Goal: Complete application form

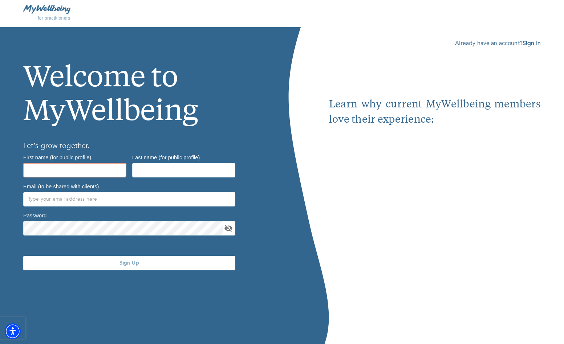
click at [28, 168] on input "text" at bounding box center [74, 170] width 103 height 15
type input "[PERSON_NAME]"
click at [139, 167] on input "text" at bounding box center [183, 170] width 103 height 15
type input "Bell,LCSW-R"
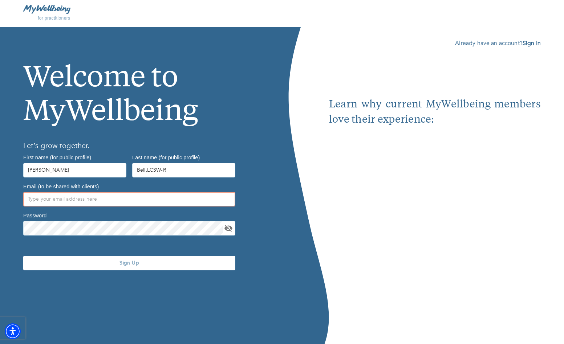
type input "[EMAIL_ADDRESS][DOMAIN_NAME]"
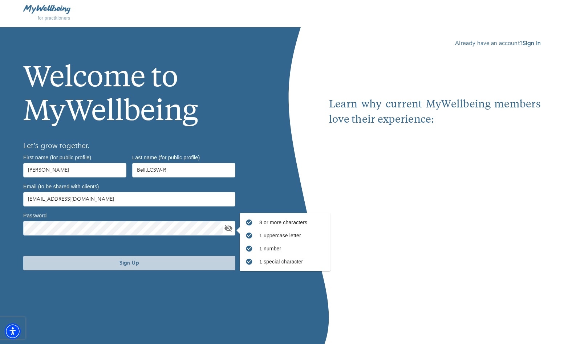
click at [127, 264] on span "Sign Up" at bounding box center [129, 263] width 206 height 7
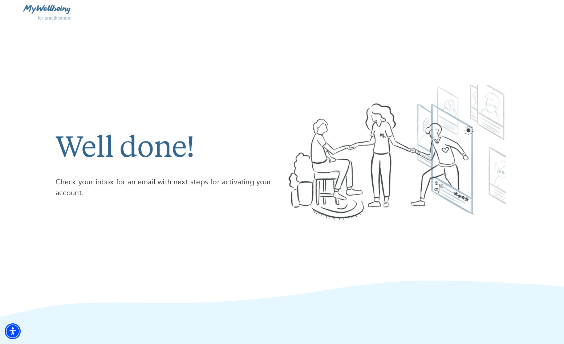
click at [70, 10] on div at bounding box center [152, 9] width 259 height 9
click at [56, 8] on img at bounding box center [46, 9] width 47 height 9
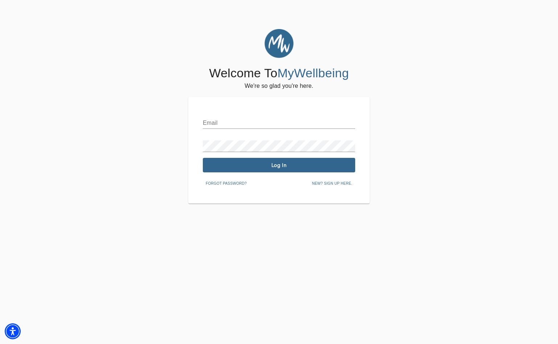
click at [206, 125] on input "text" at bounding box center [279, 123] width 152 height 12
type input "[EMAIL_ADDRESS][DOMAIN_NAME]"
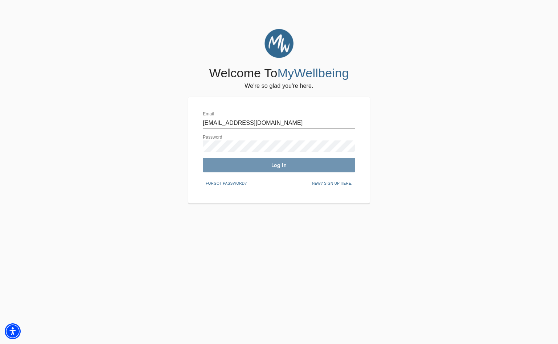
click at [277, 164] on span "Log In" at bounding box center [279, 165] width 147 height 7
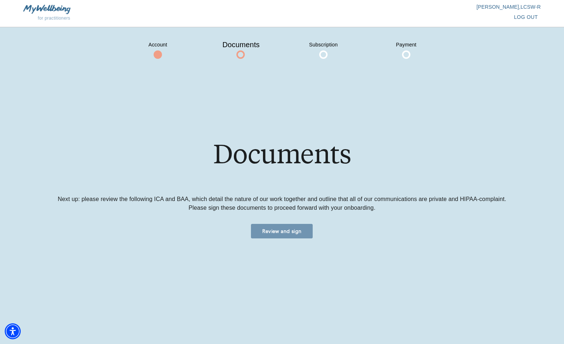
click at [300, 229] on span "Review and sign" at bounding box center [282, 231] width 56 height 7
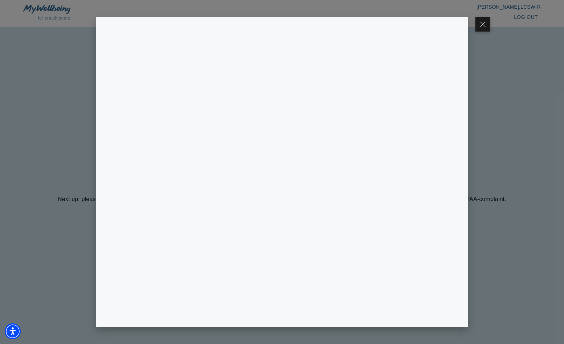
click at [468, 313] on div at bounding box center [282, 172] width 564 height 344
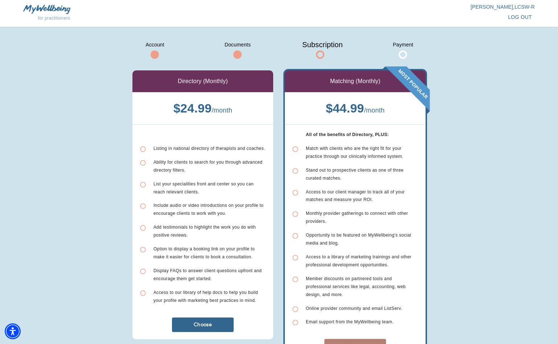
click at [369, 342] on span "Selected" at bounding box center [355, 346] width 56 height 9
click at [368, 342] on span "Selected" at bounding box center [355, 346] width 56 height 9
click at [323, 55] on span at bounding box center [320, 54] width 8 height 8
click at [320, 55] on span at bounding box center [320, 54] width 8 height 8
click at [370, 342] on span "Selected" at bounding box center [355, 346] width 56 height 9
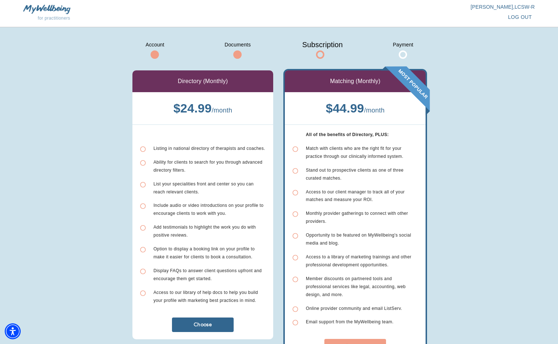
click at [402, 54] on span at bounding box center [403, 54] width 8 height 8
click at [404, 53] on span at bounding box center [403, 54] width 8 height 8
click at [320, 57] on span at bounding box center [320, 54] width 8 height 8
click at [294, 147] on icon at bounding box center [295, 149] width 7 height 7
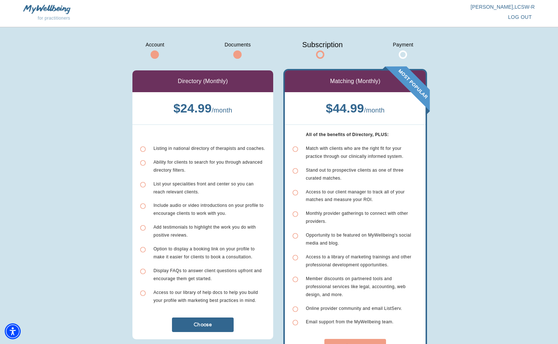
click at [320, 53] on span at bounding box center [320, 54] width 8 height 8
click at [407, 53] on span at bounding box center [403, 54] width 8 height 8
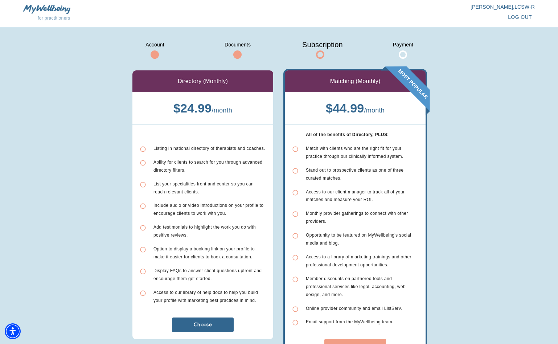
click at [405, 54] on span at bounding box center [403, 54] width 8 height 8
click at [515, 16] on span "log out" at bounding box center [520, 17] width 24 height 9
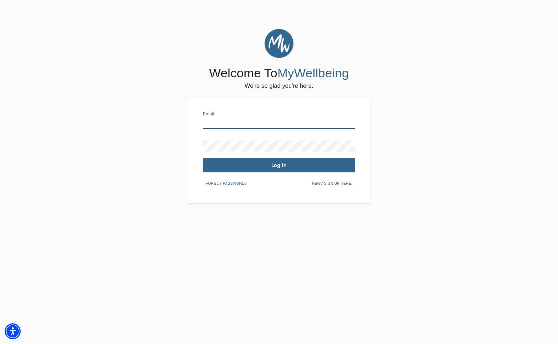
click at [206, 123] on input "text" at bounding box center [279, 123] width 152 height 12
type input "[EMAIL_ADDRESS][DOMAIN_NAME]"
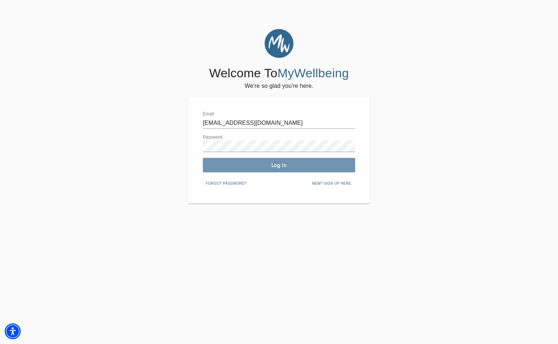
click at [281, 165] on span "Log In" at bounding box center [279, 165] width 147 height 7
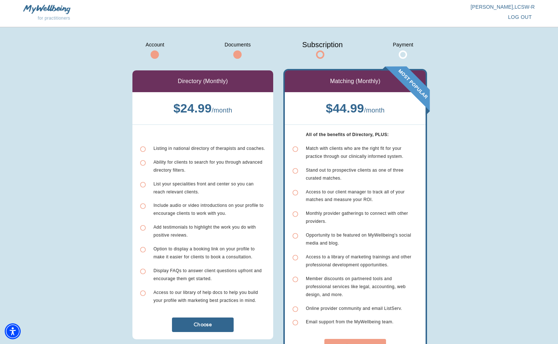
click at [324, 58] on div at bounding box center [320, 54] width 36 height 8
click at [371, 342] on span "Selected" at bounding box center [355, 346] width 56 height 9
click at [360, 342] on span "Selected" at bounding box center [355, 346] width 56 height 9
click at [405, 53] on span at bounding box center [403, 54] width 8 height 8
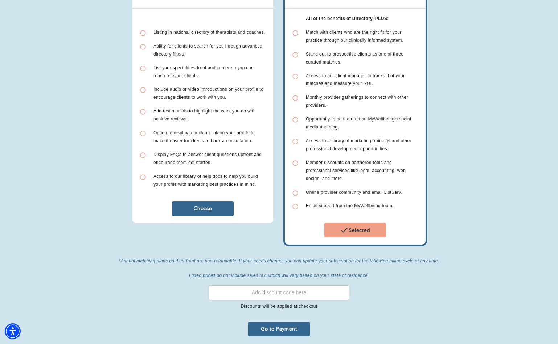
scroll to position [137, 0]
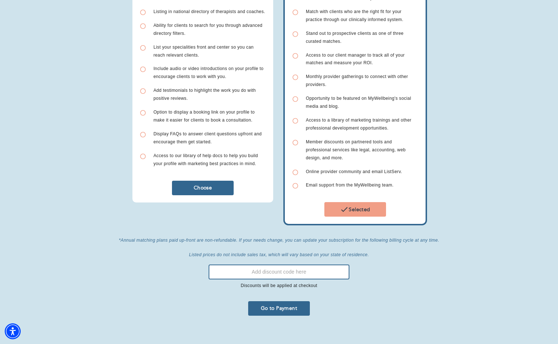
click at [224, 267] on input "text" at bounding box center [279, 272] width 141 height 15
type input "Headway Provider"
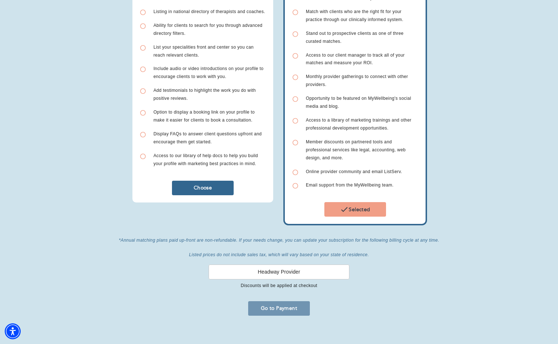
click at [294, 305] on span "Go to Payment" at bounding box center [279, 308] width 56 height 7
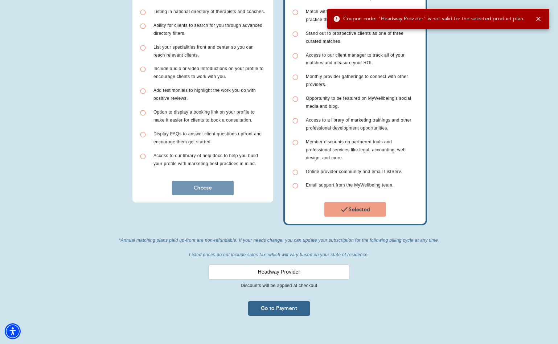
click at [199, 187] on span "Choose" at bounding box center [203, 187] width 56 height 7
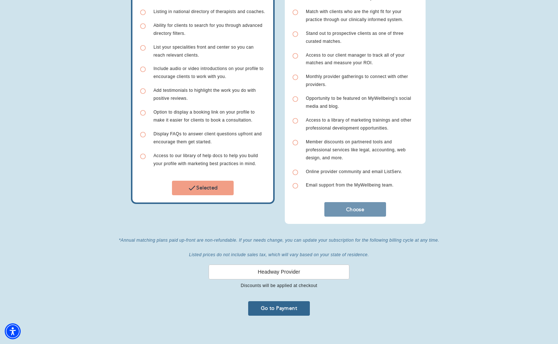
click at [356, 206] on span "Choose" at bounding box center [355, 209] width 56 height 7
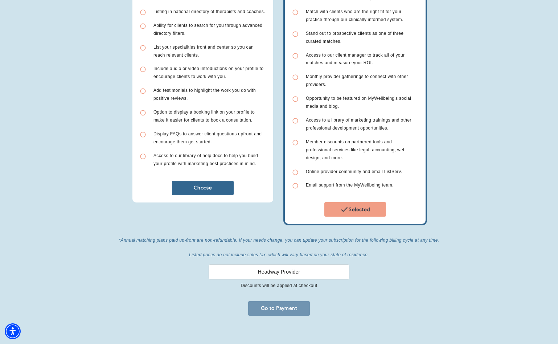
click at [298, 305] on span "Go to Payment" at bounding box center [279, 308] width 56 height 7
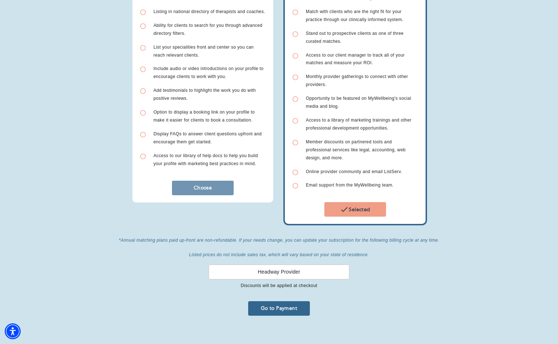
click at [206, 189] on span "Choose" at bounding box center [203, 187] width 56 height 7
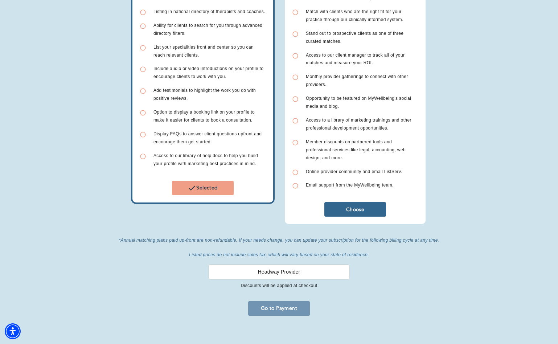
click at [294, 305] on span "Go to Payment" at bounding box center [279, 308] width 56 height 7
